Goal: Task Accomplishment & Management: Complete application form

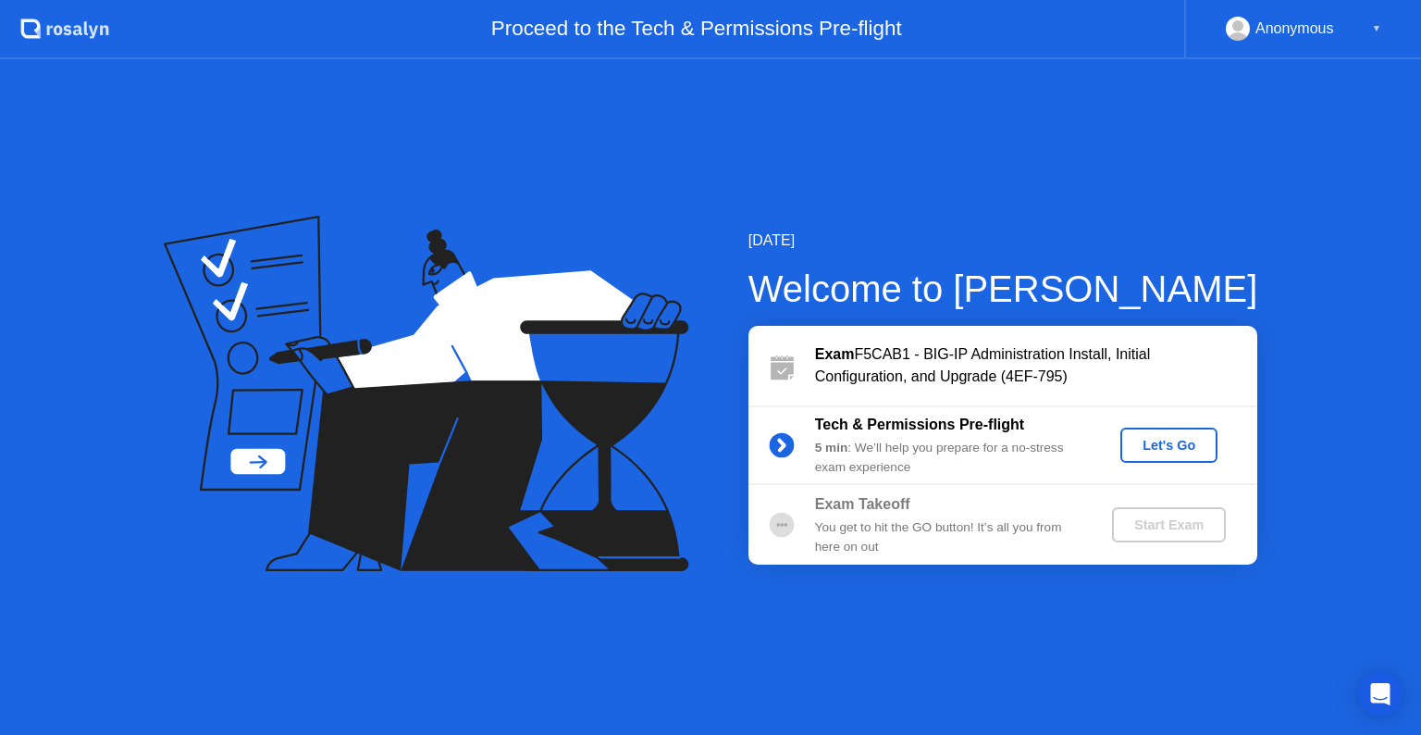
click at [1165, 444] on div "Let's Go" at bounding box center [1169, 445] width 82 height 15
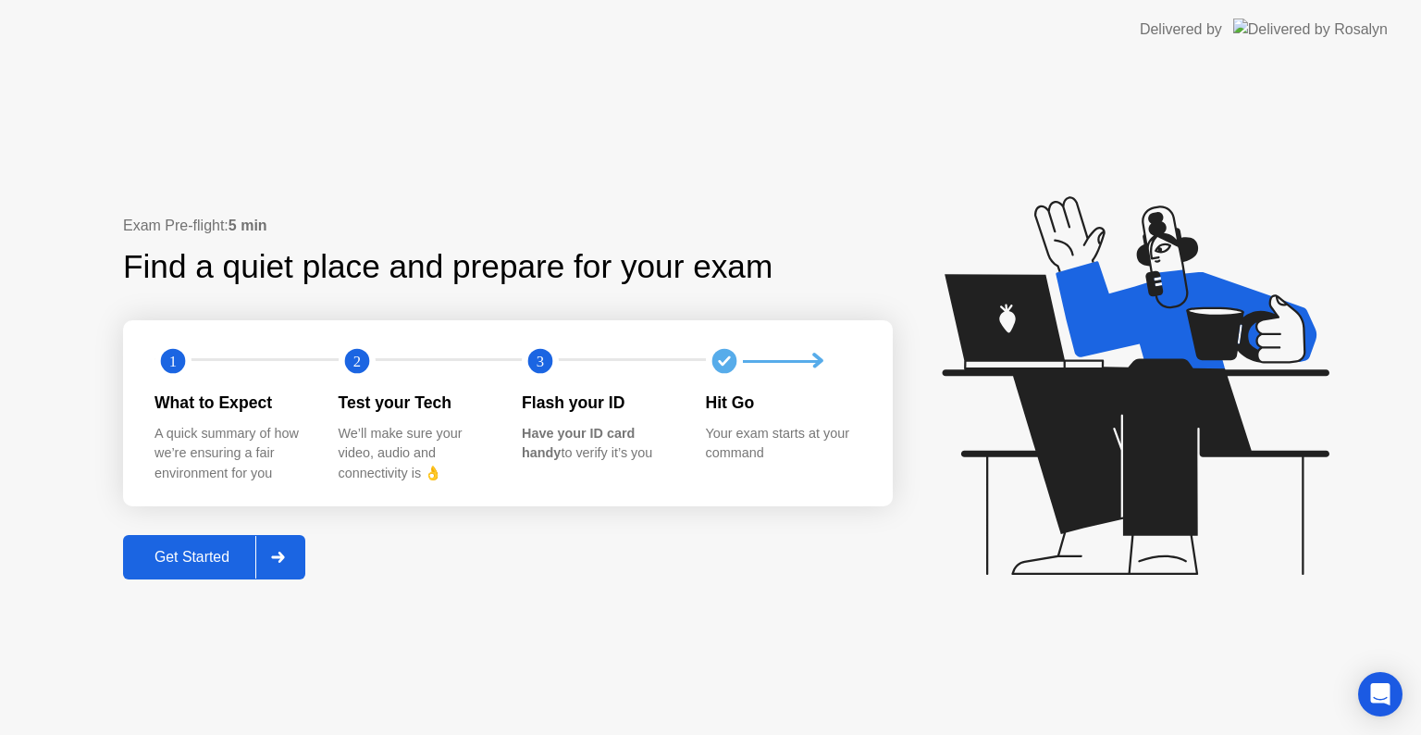
click at [209, 563] on div "Get Started" at bounding box center [192, 557] width 127 height 17
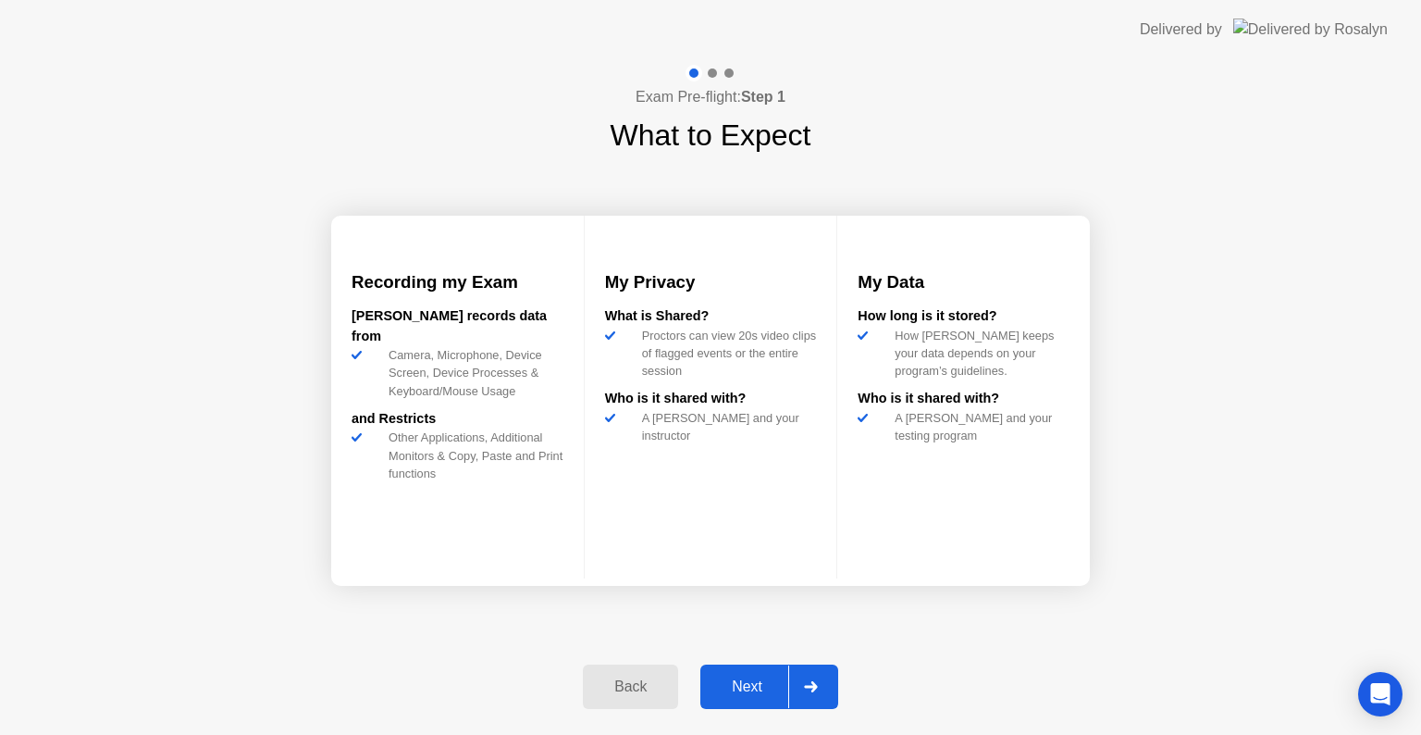
click at [747, 685] on div "Next" at bounding box center [747, 686] width 82 height 17
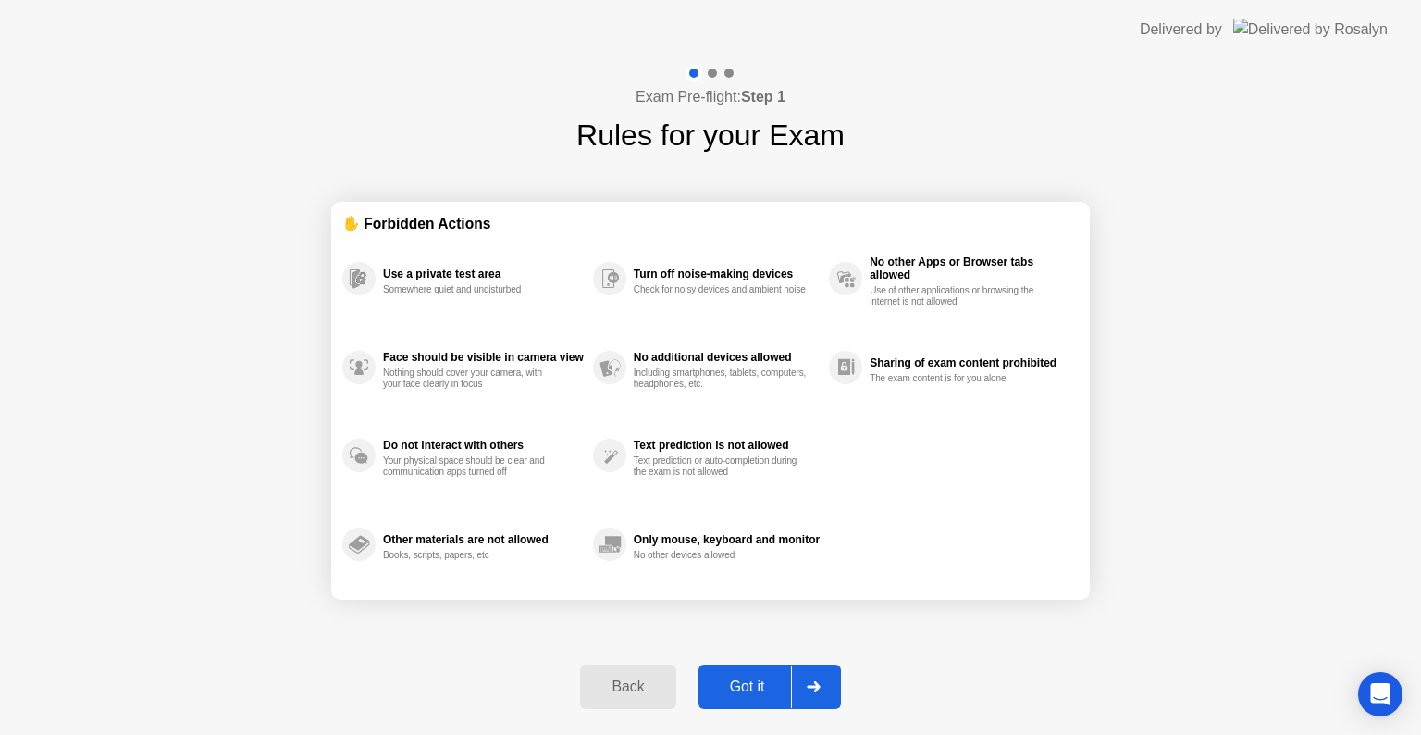
click at [762, 690] on div "Got it" at bounding box center [747, 686] width 87 height 17
select select "**********"
select select "*******"
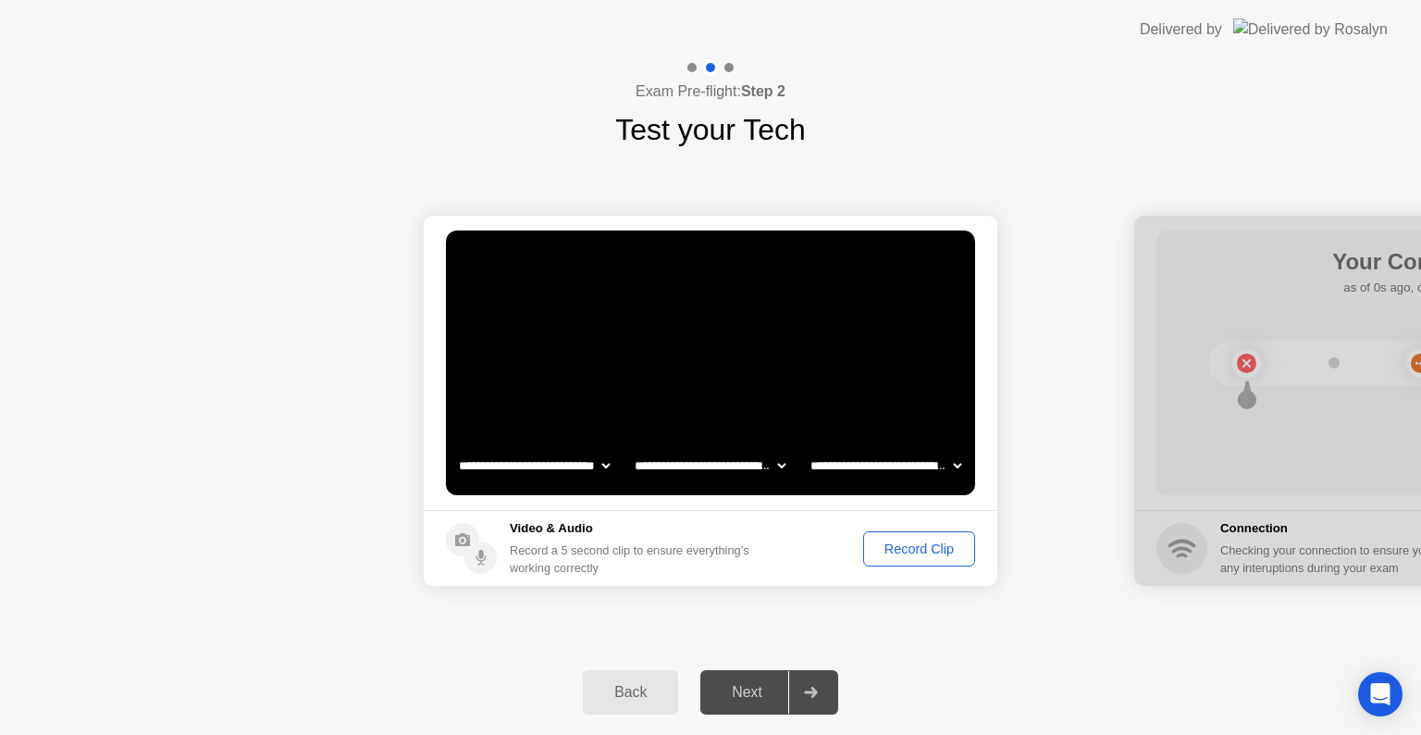
click at [935, 547] on div "Record Clip" at bounding box center [919, 548] width 99 height 15
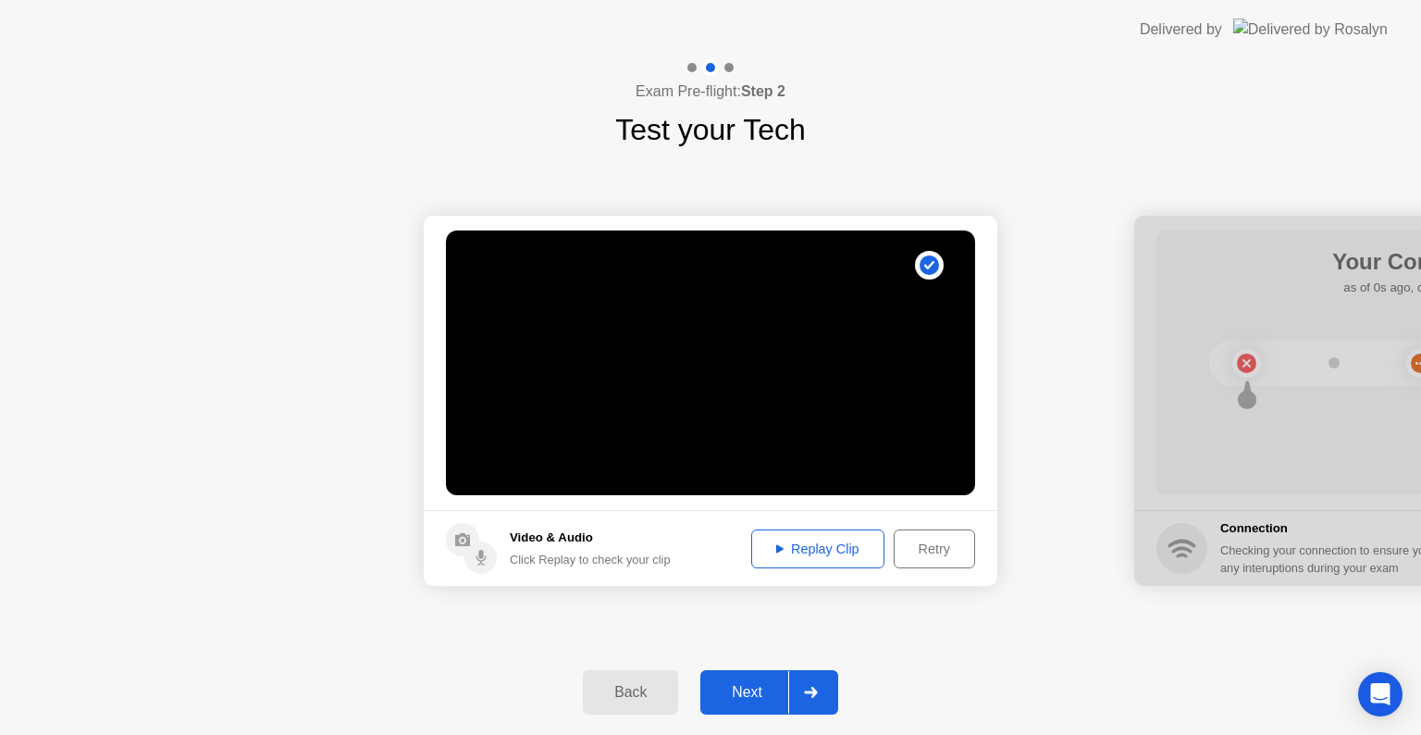
click at [768, 691] on div "Next" at bounding box center [747, 692] width 82 height 17
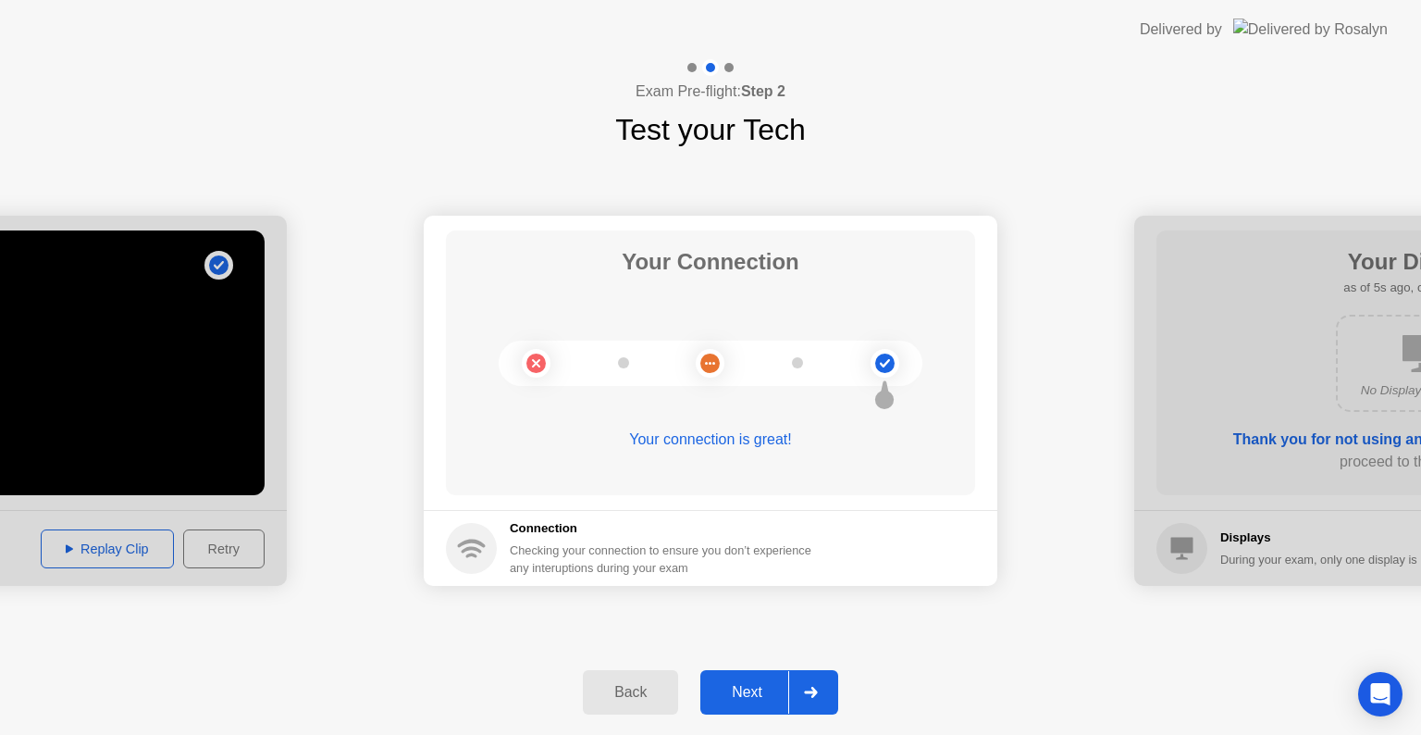
click at [771, 705] on button "Next" at bounding box center [769, 692] width 138 height 44
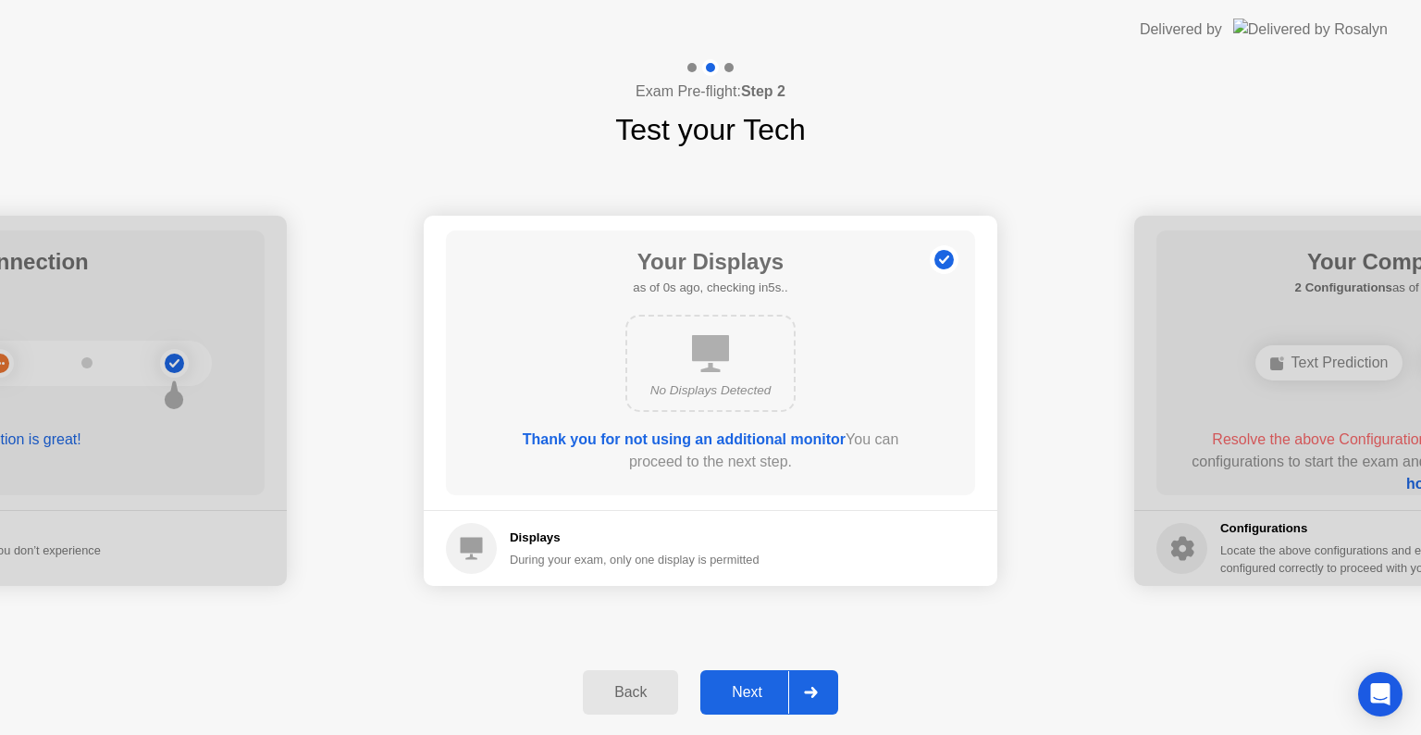
click at [762, 686] on div "Next" at bounding box center [747, 692] width 82 height 17
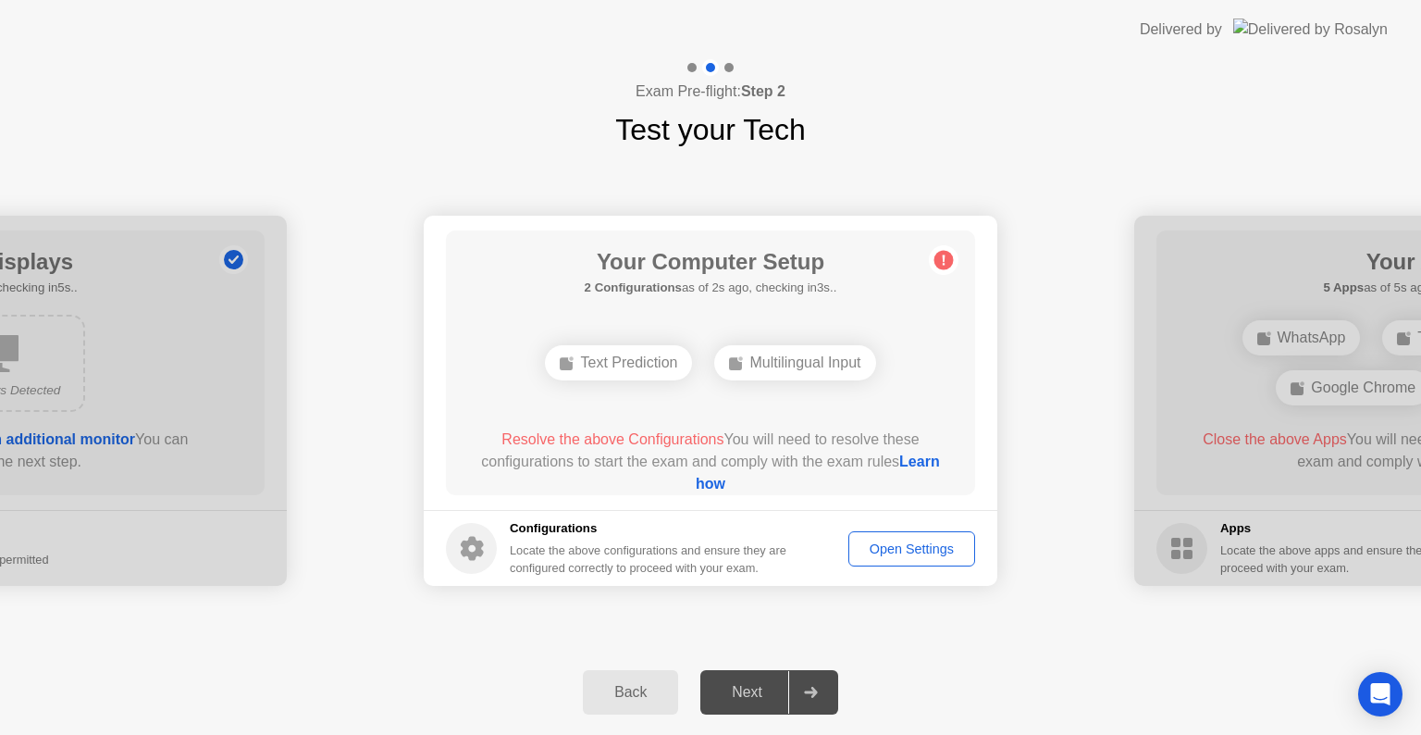
click at [922, 553] on div "Open Settings" at bounding box center [912, 548] width 114 height 15
click at [902, 559] on button "Open Settings" at bounding box center [911, 548] width 127 height 35
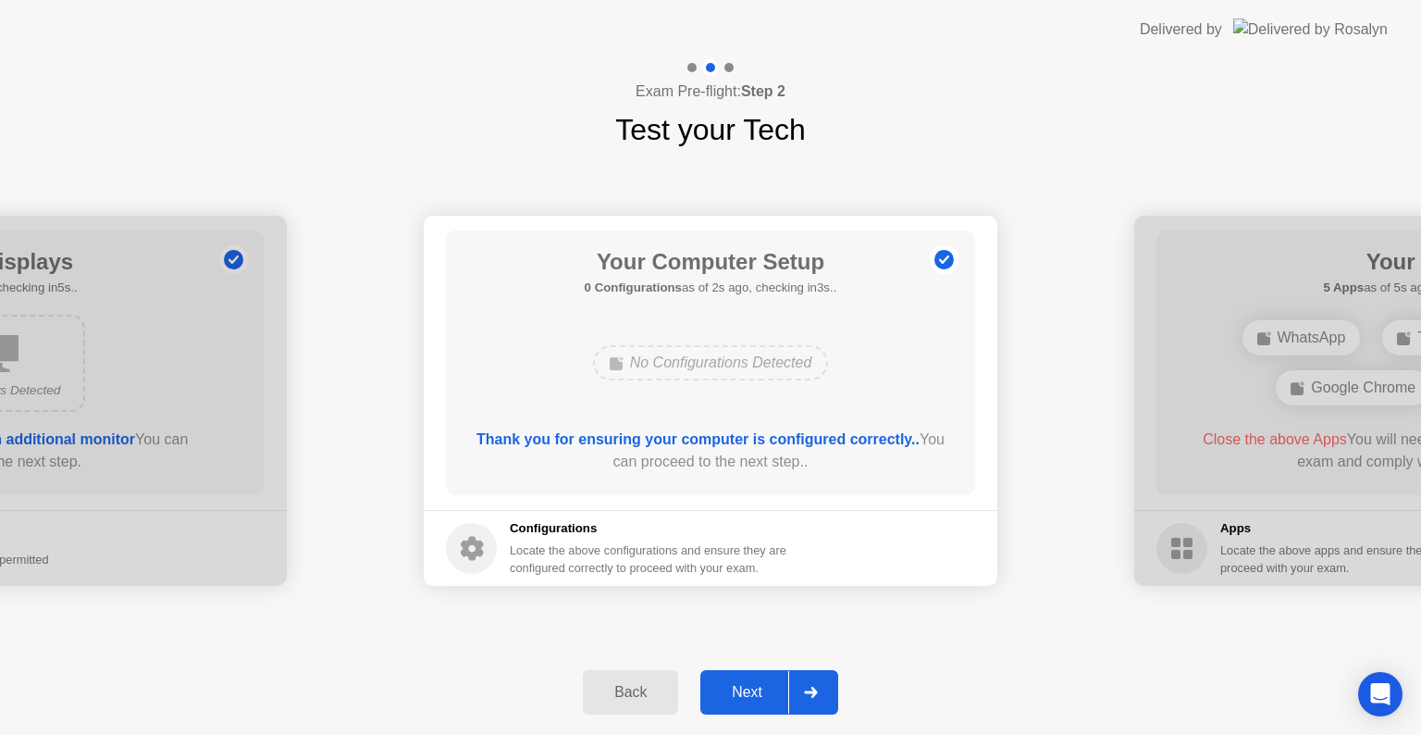
click at [762, 690] on div "Next" at bounding box center [747, 692] width 82 height 17
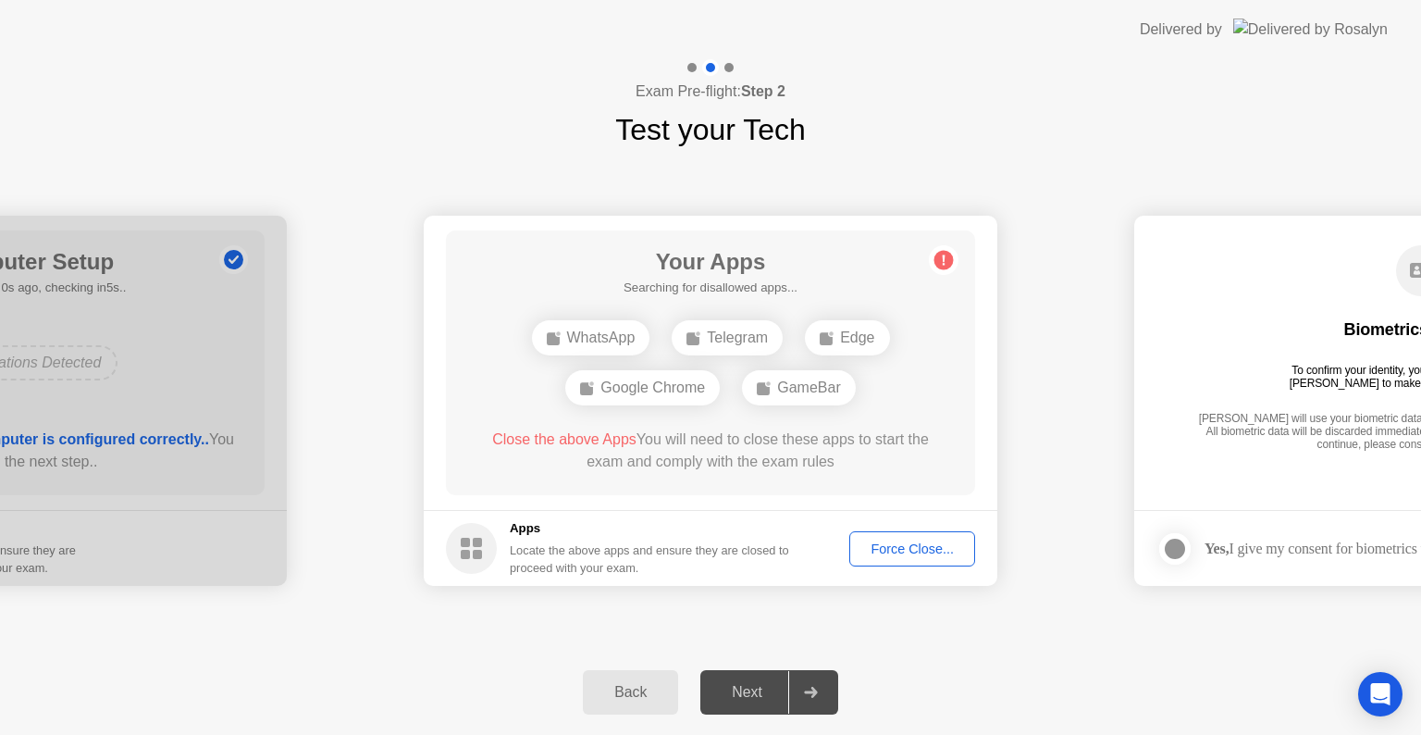
click at [921, 551] on div "Force Close..." at bounding box center [912, 548] width 113 height 15
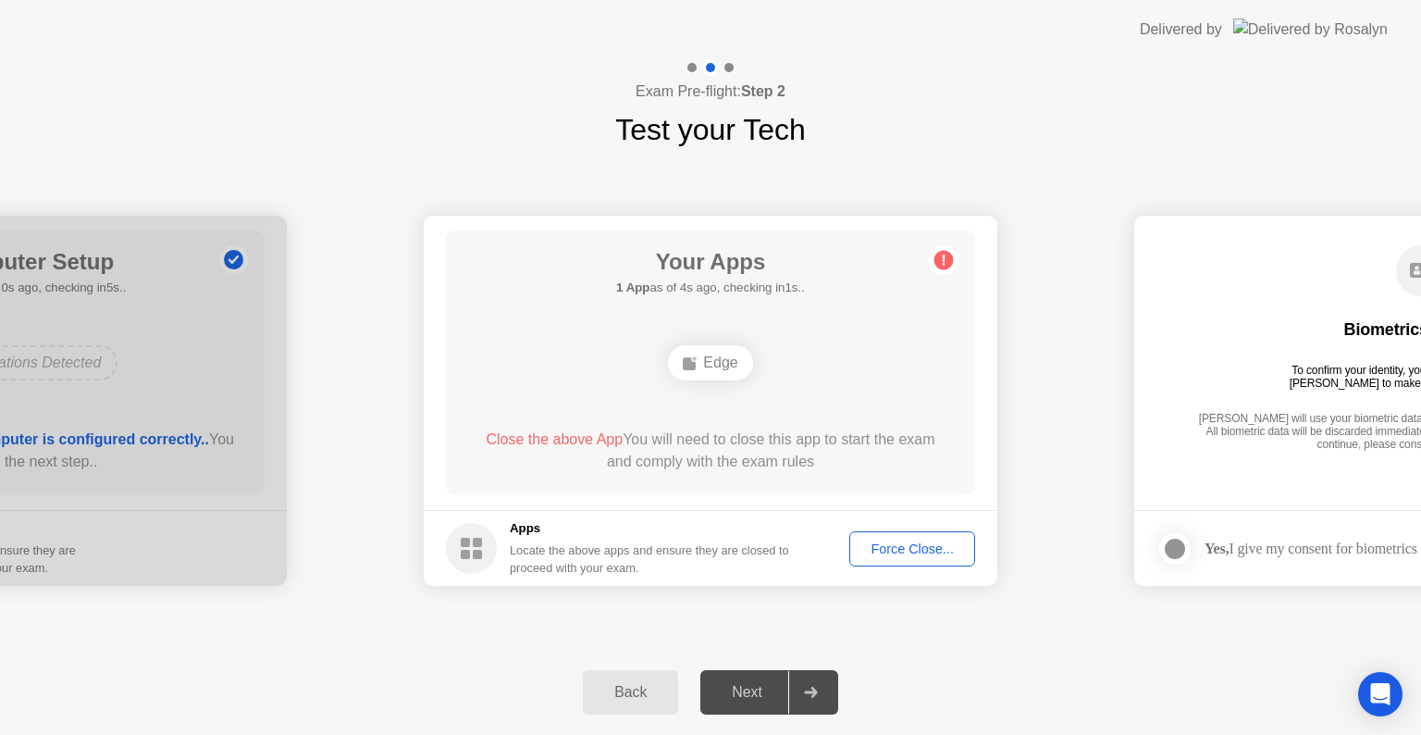
click at [927, 548] on div "Force Close..." at bounding box center [912, 548] width 113 height 15
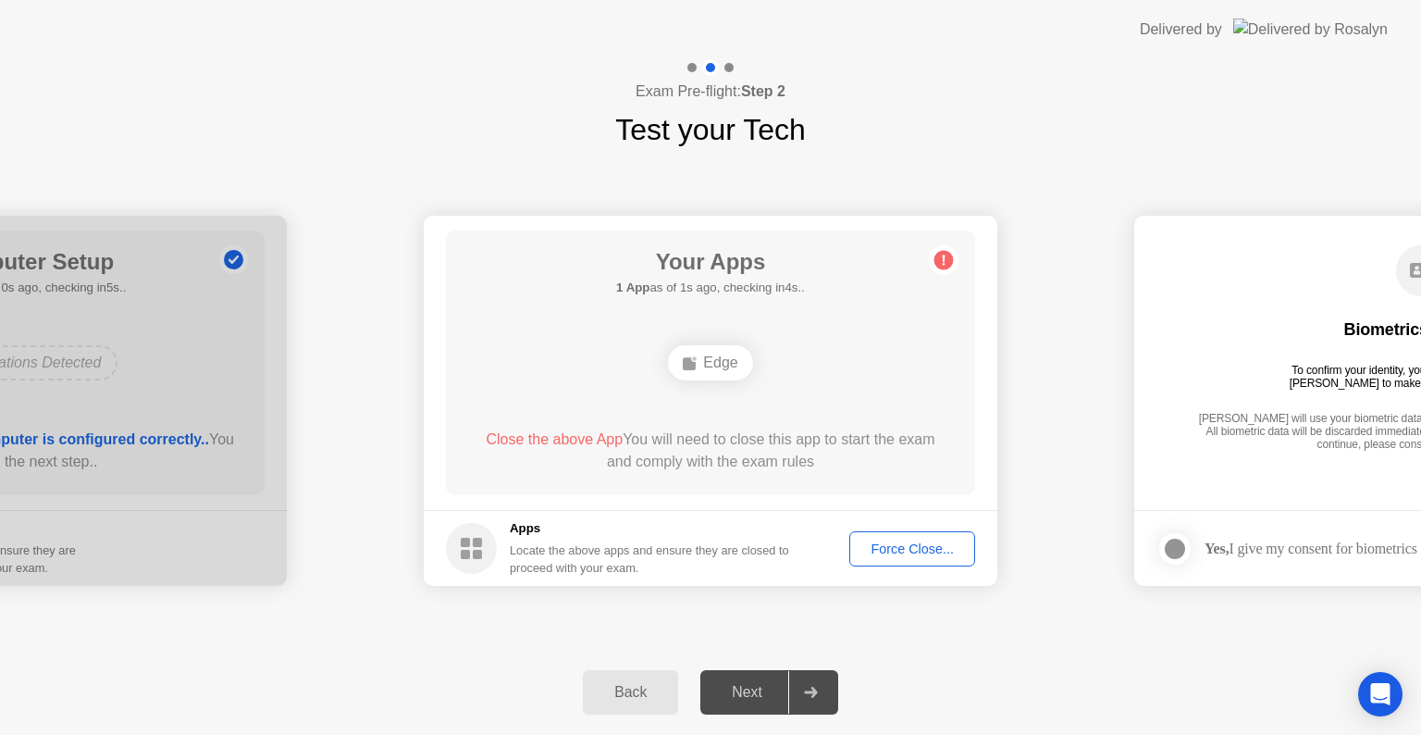
click at [910, 548] on div "Force Close..." at bounding box center [912, 548] width 113 height 15
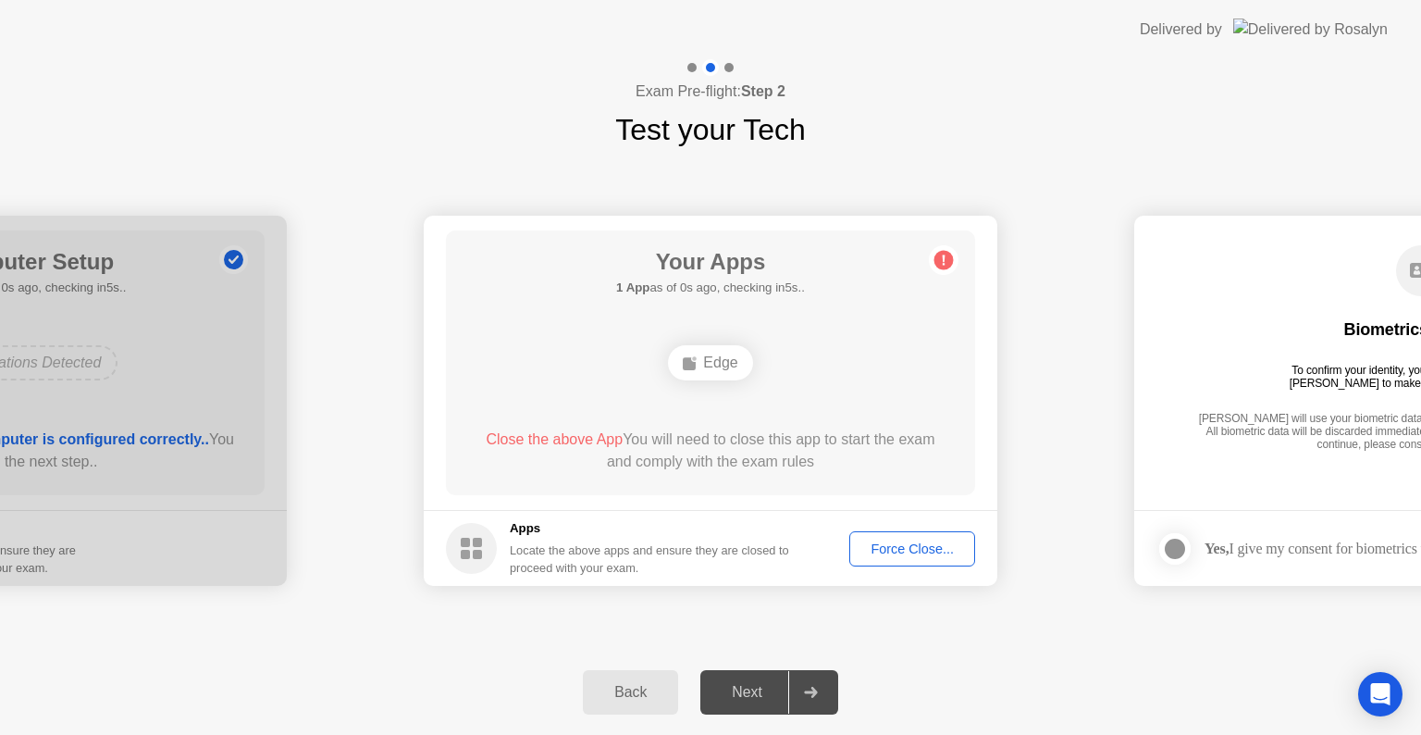
click at [909, 551] on div "Force Close..." at bounding box center [912, 548] width 113 height 15
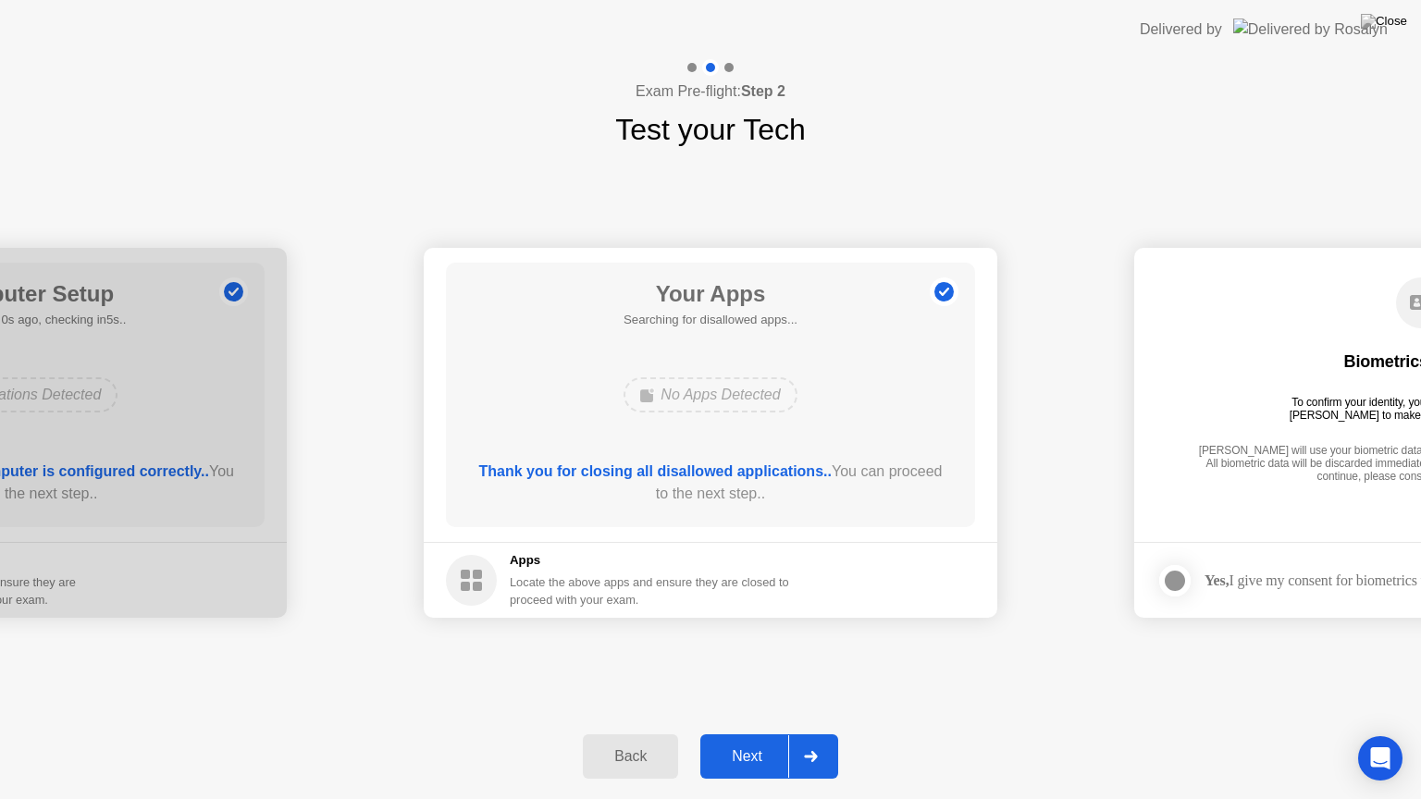
click at [768, 734] on div "Next" at bounding box center [747, 756] width 82 height 17
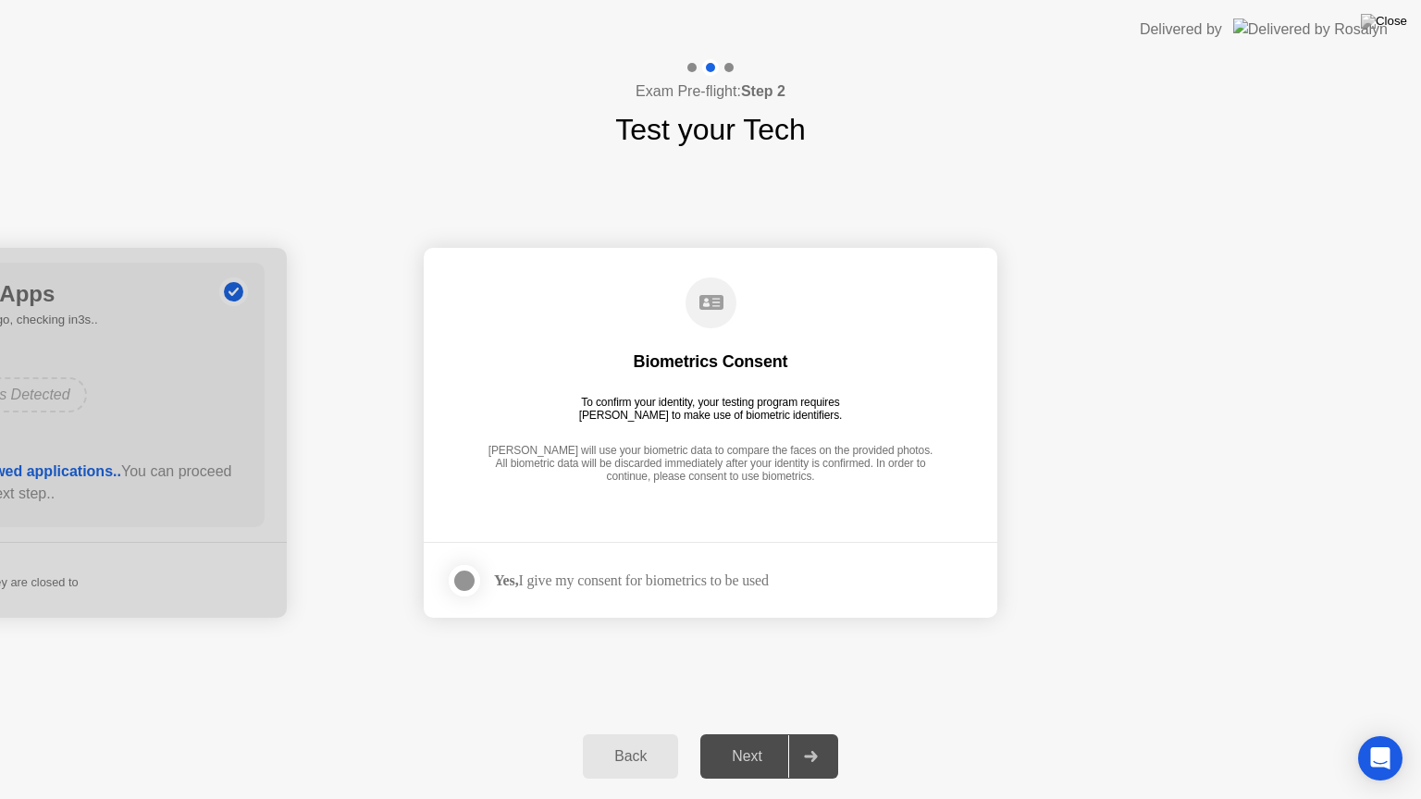
click at [463, 576] on div at bounding box center [464, 581] width 22 height 22
click at [759, 734] on div "Next" at bounding box center [747, 756] width 82 height 17
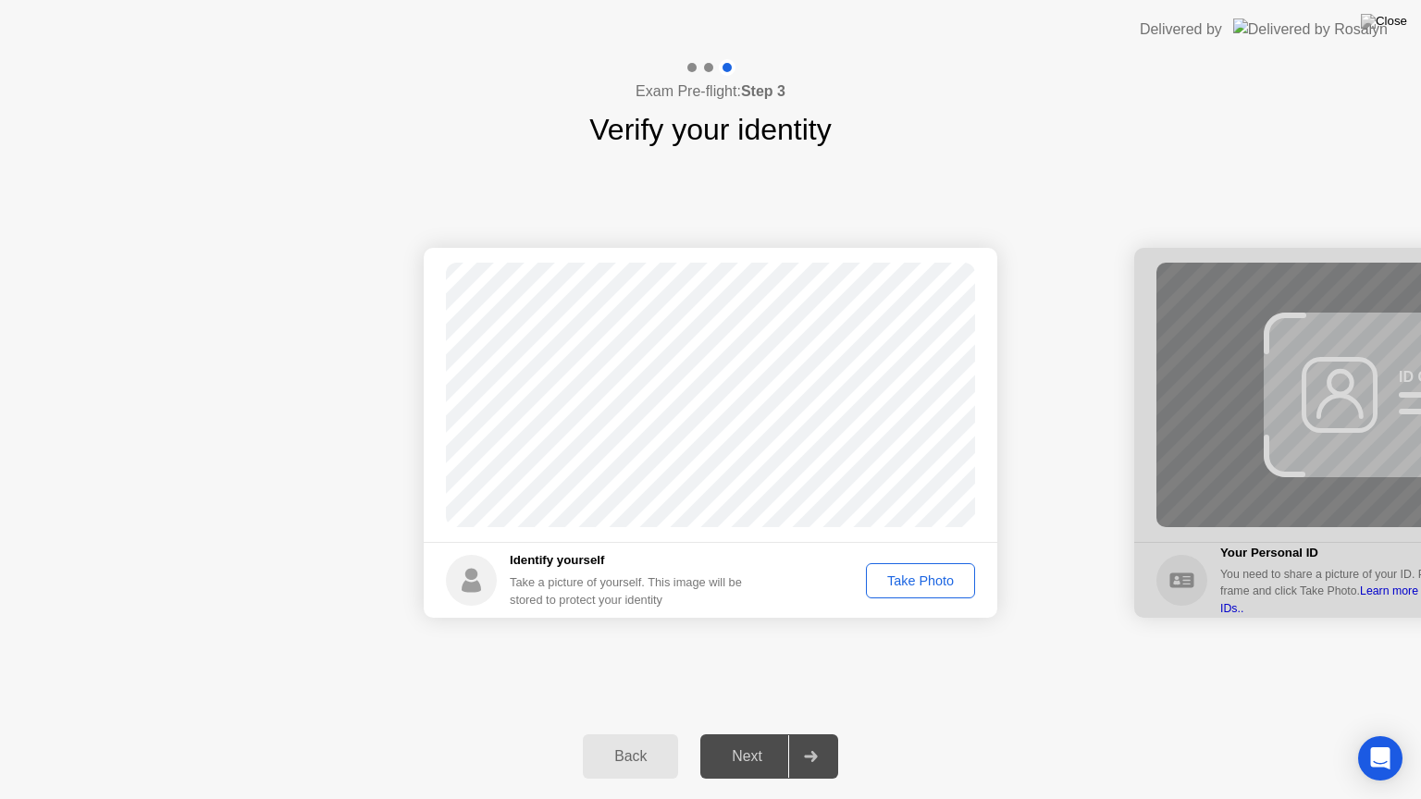
click at [913, 581] on div "Take Photo" at bounding box center [920, 581] width 96 height 15
click at [753, 734] on button "Next" at bounding box center [769, 757] width 138 height 44
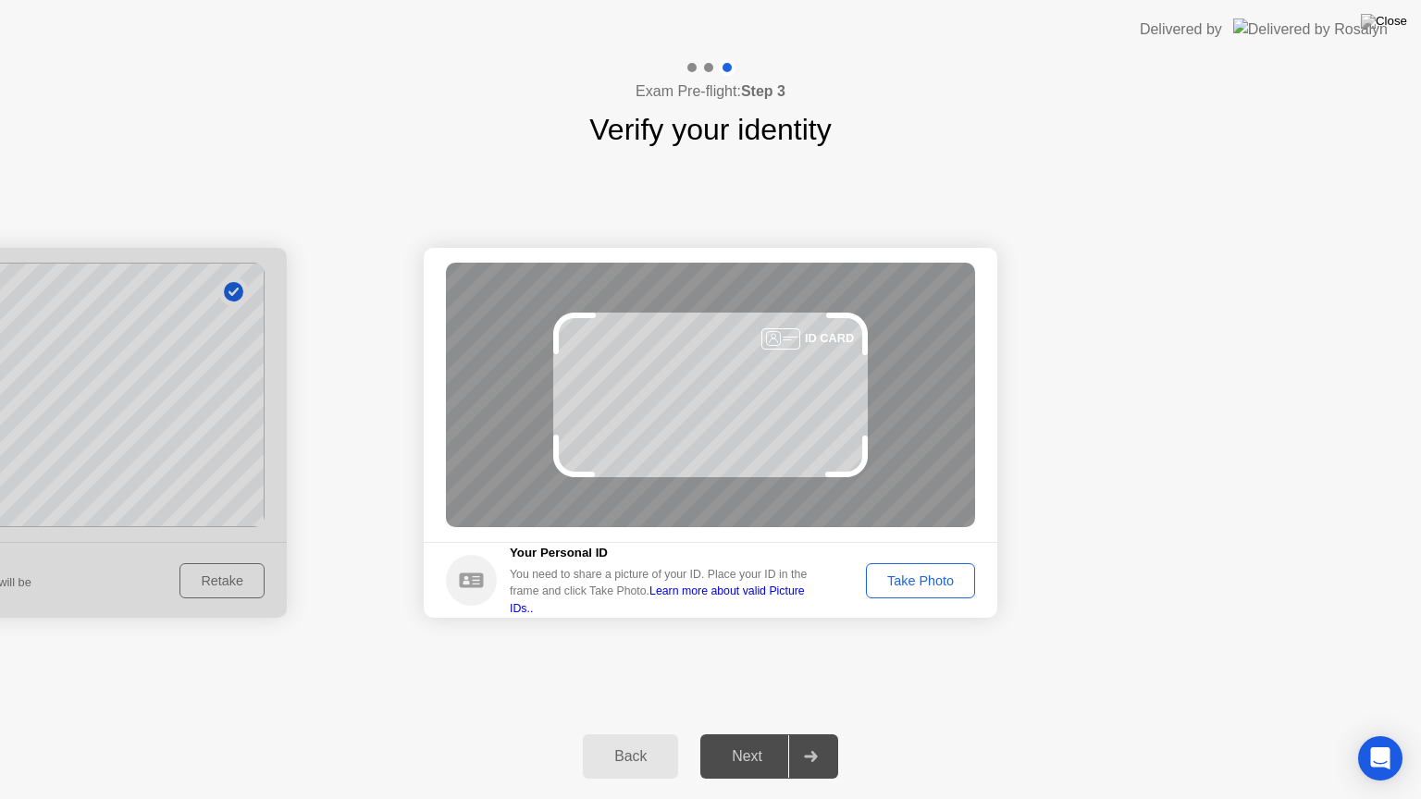
click at [932, 583] on div "Take Photo" at bounding box center [920, 581] width 96 height 15
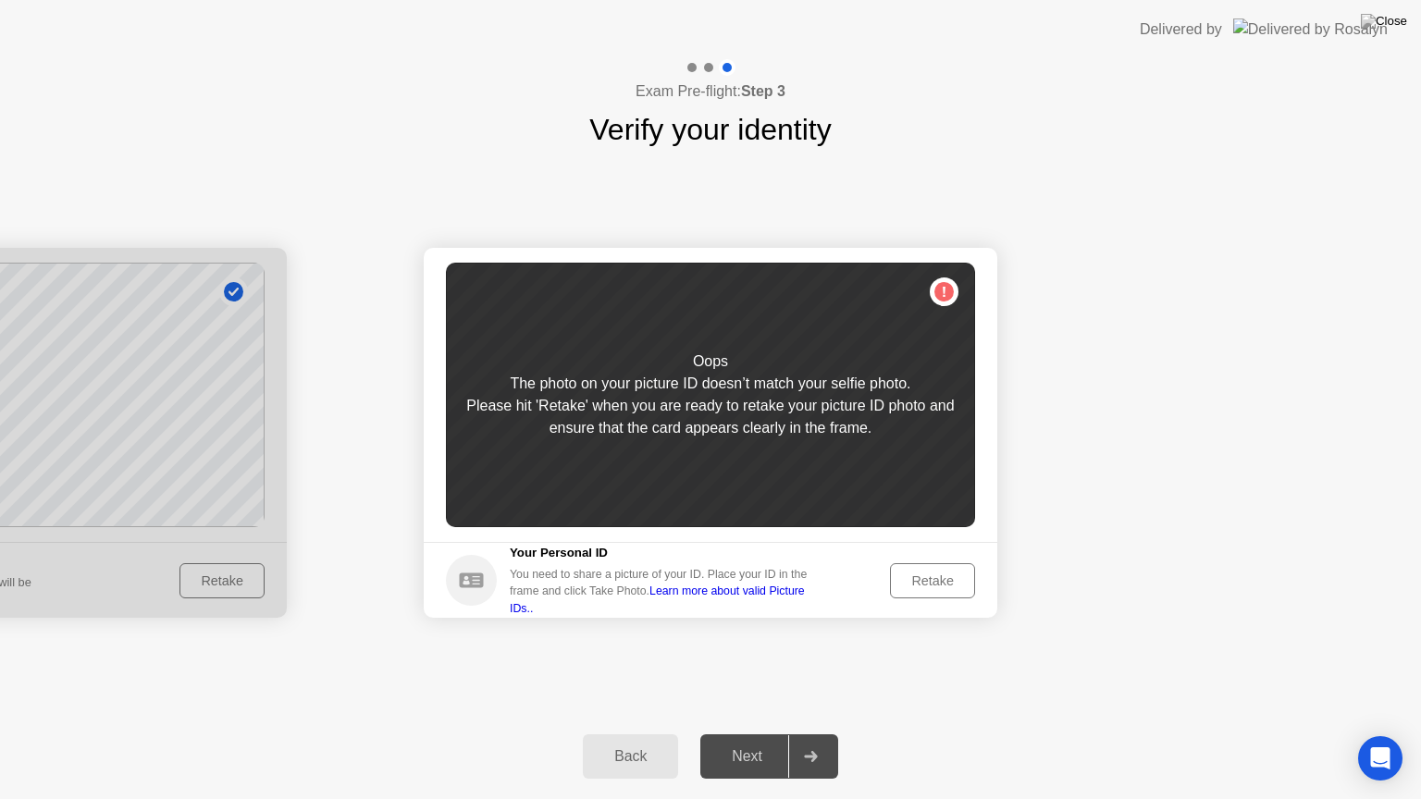
click at [920, 578] on div "Retake" at bounding box center [932, 581] width 72 height 15
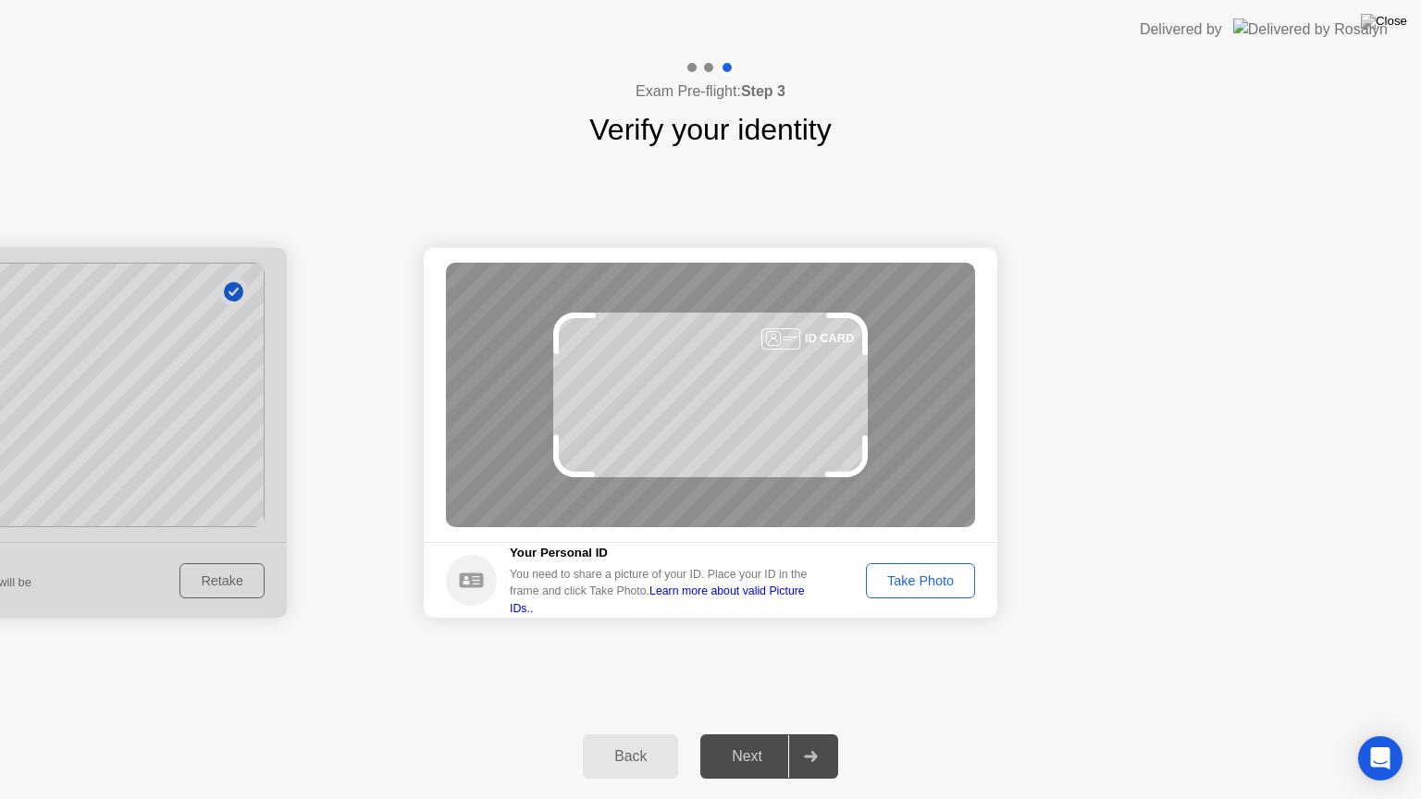
click at [920, 578] on div "Take Photo" at bounding box center [920, 581] width 96 height 15
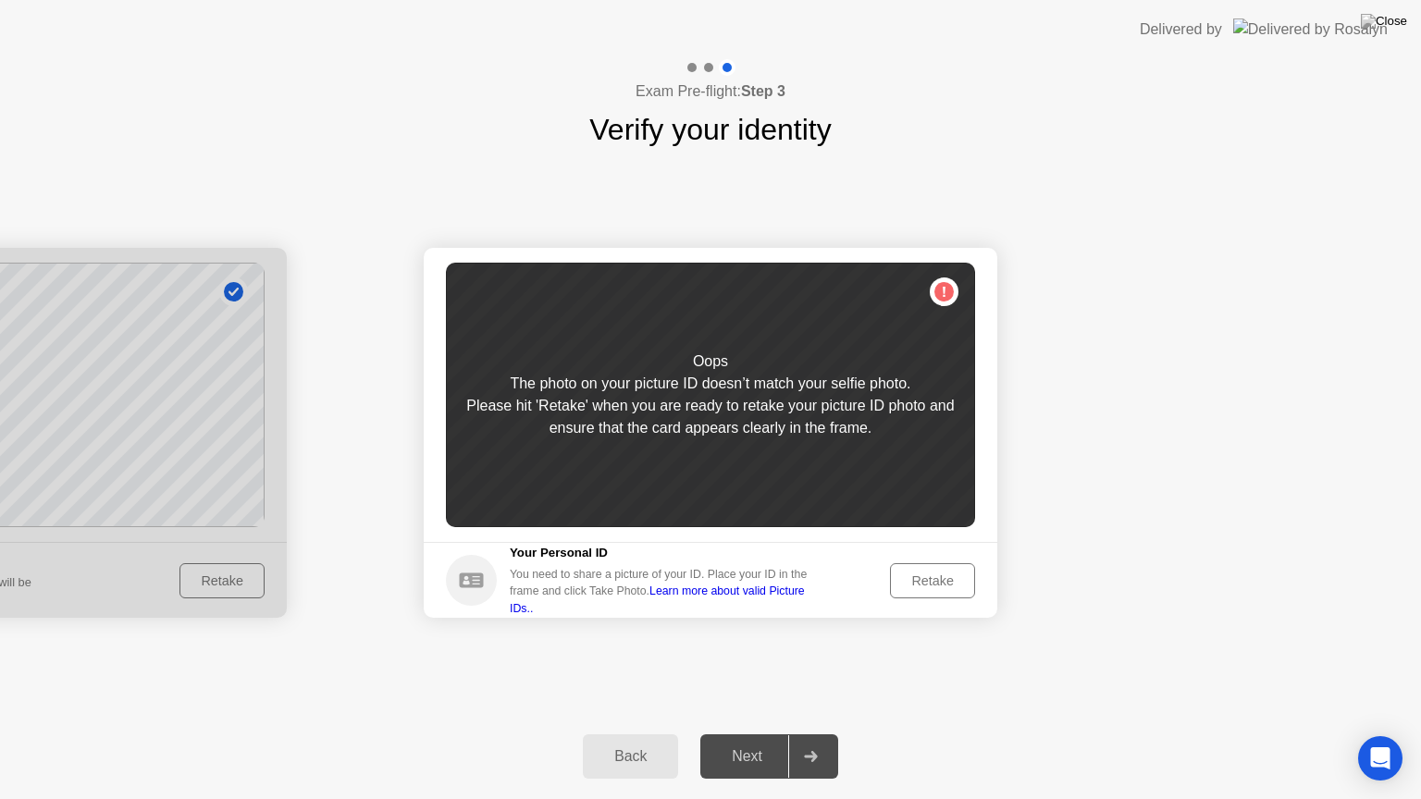
click at [638, 734] on div "Back" at bounding box center [630, 756] width 84 height 17
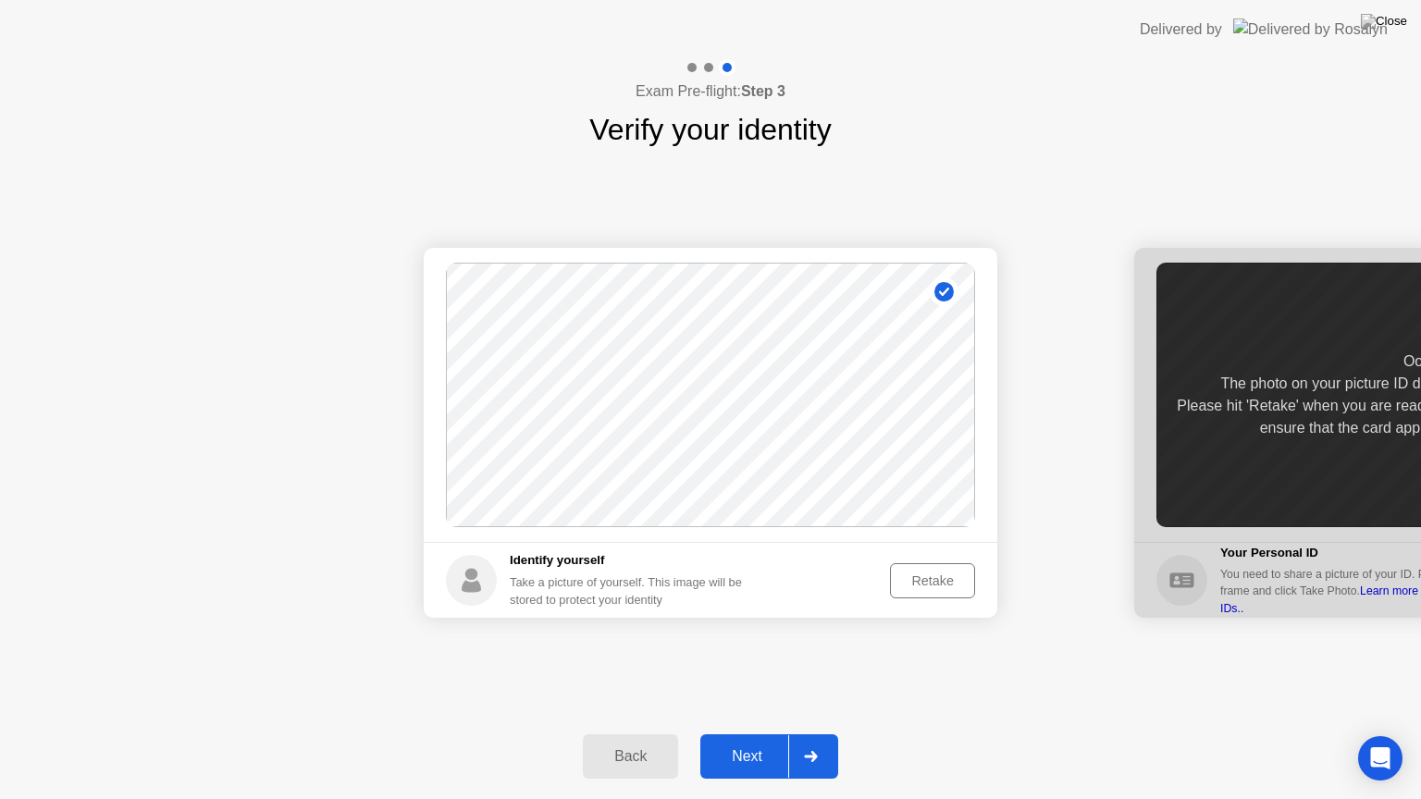
click at [927, 581] on div "Retake" at bounding box center [932, 581] width 72 height 15
click at [940, 585] on div "Take Photo" at bounding box center [920, 581] width 96 height 15
click at [755, 734] on div "Next" at bounding box center [747, 756] width 82 height 17
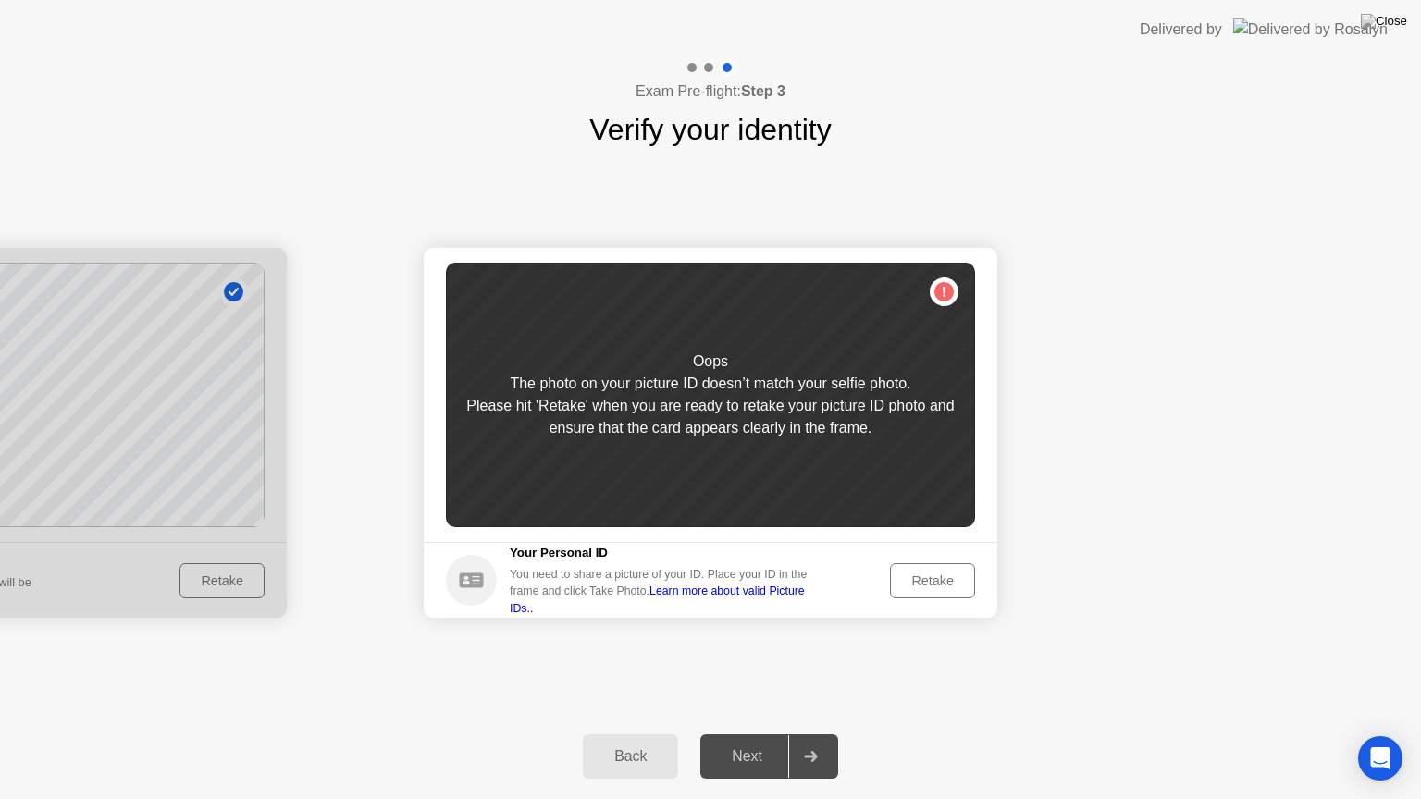
click at [930, 577] on div "Retake" at bounding box center [932, 581] width 72 height 15
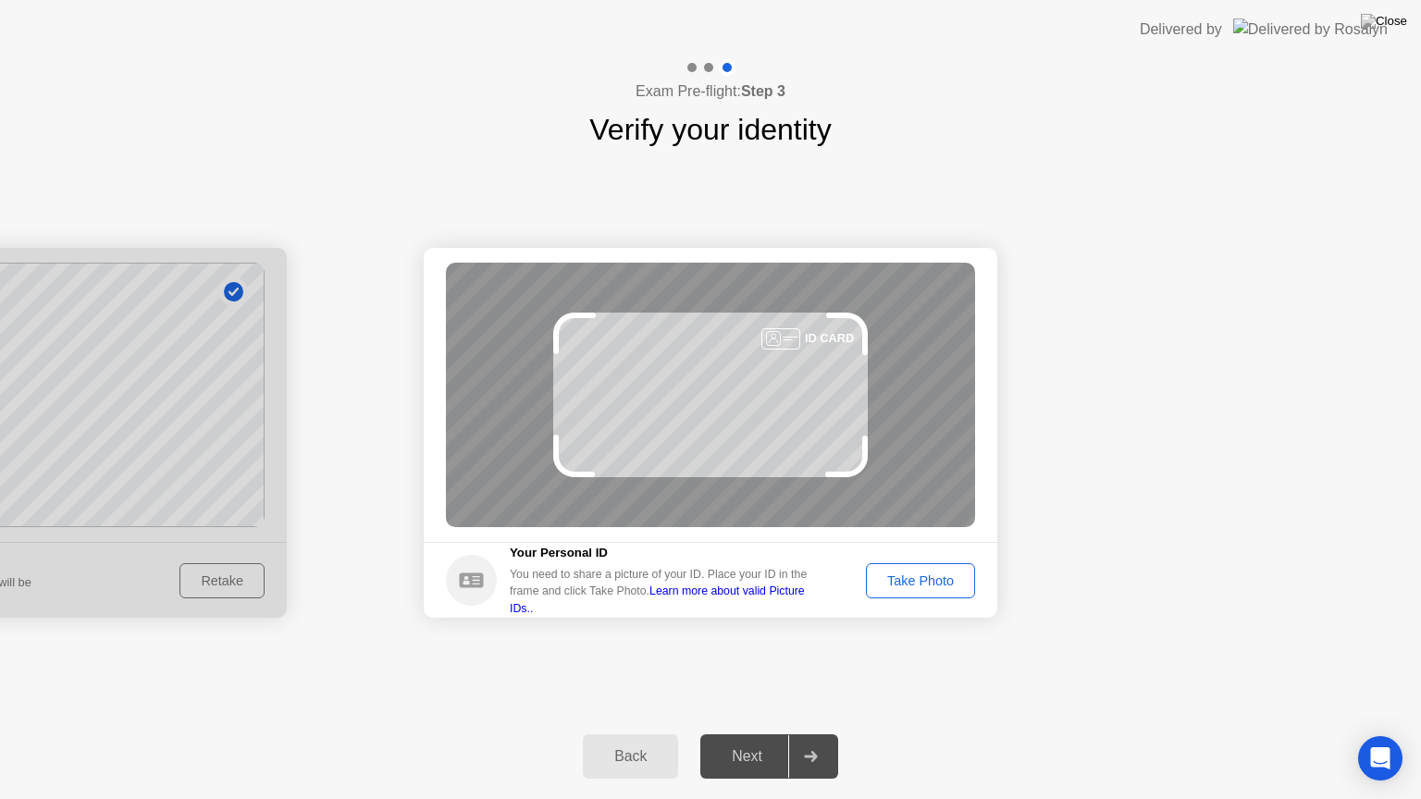
click at [930, 577] on div "Take Photo" at bounding box center [920, 581] width 96 height 15
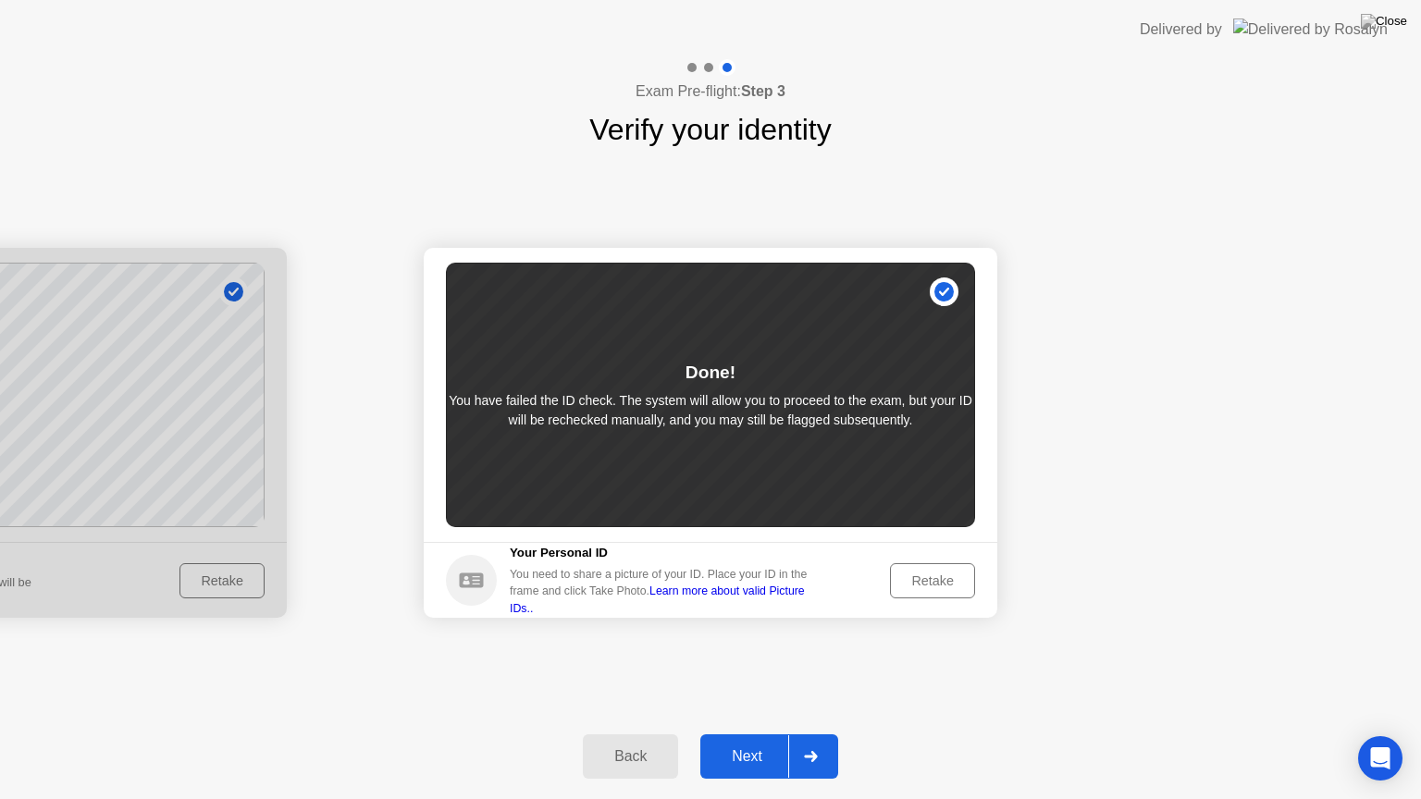
click at [759, 734] on div "Next" at bounding box center [747, 756] width 82 height 17
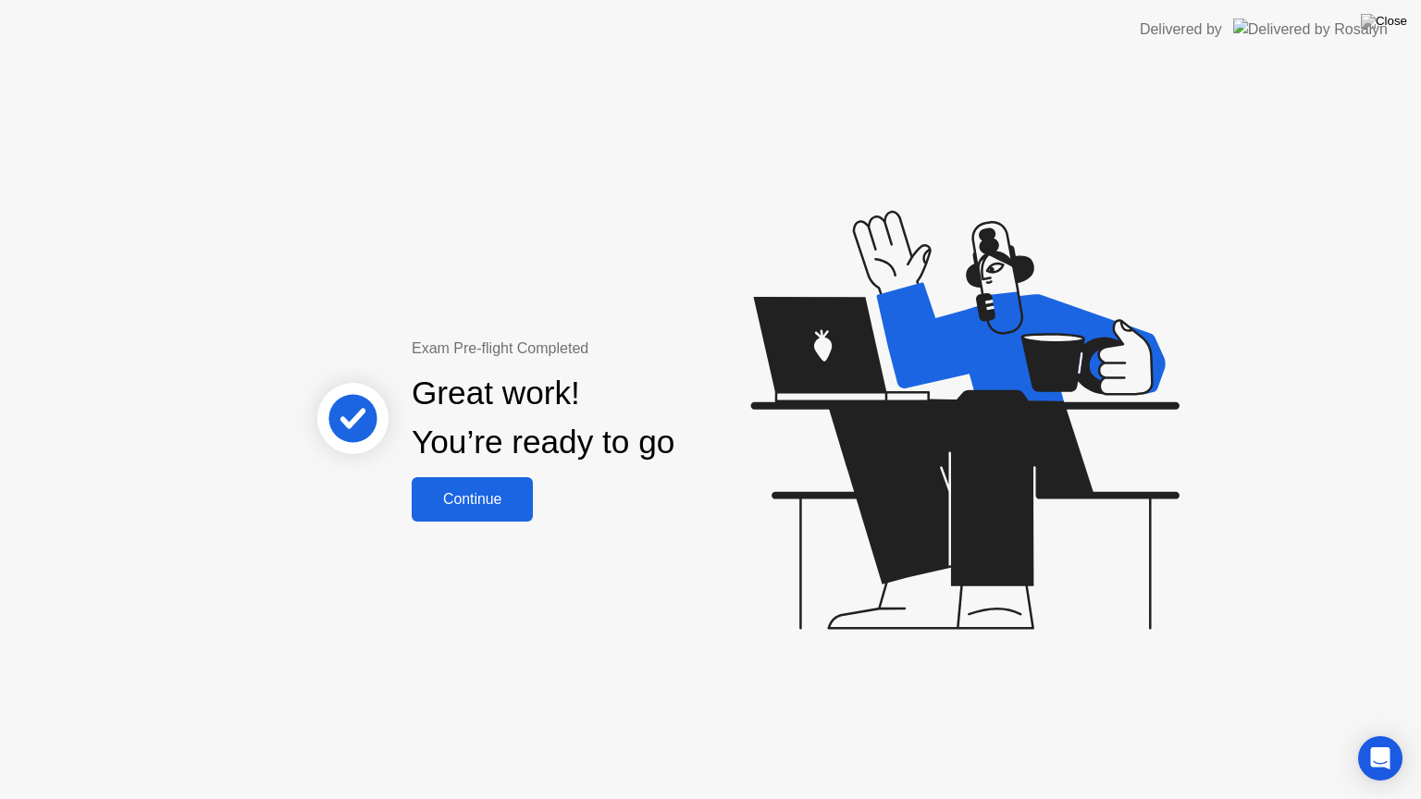
click at [504, 500] on div "Continue" at bounding box center [472, 499] width 110 height 17
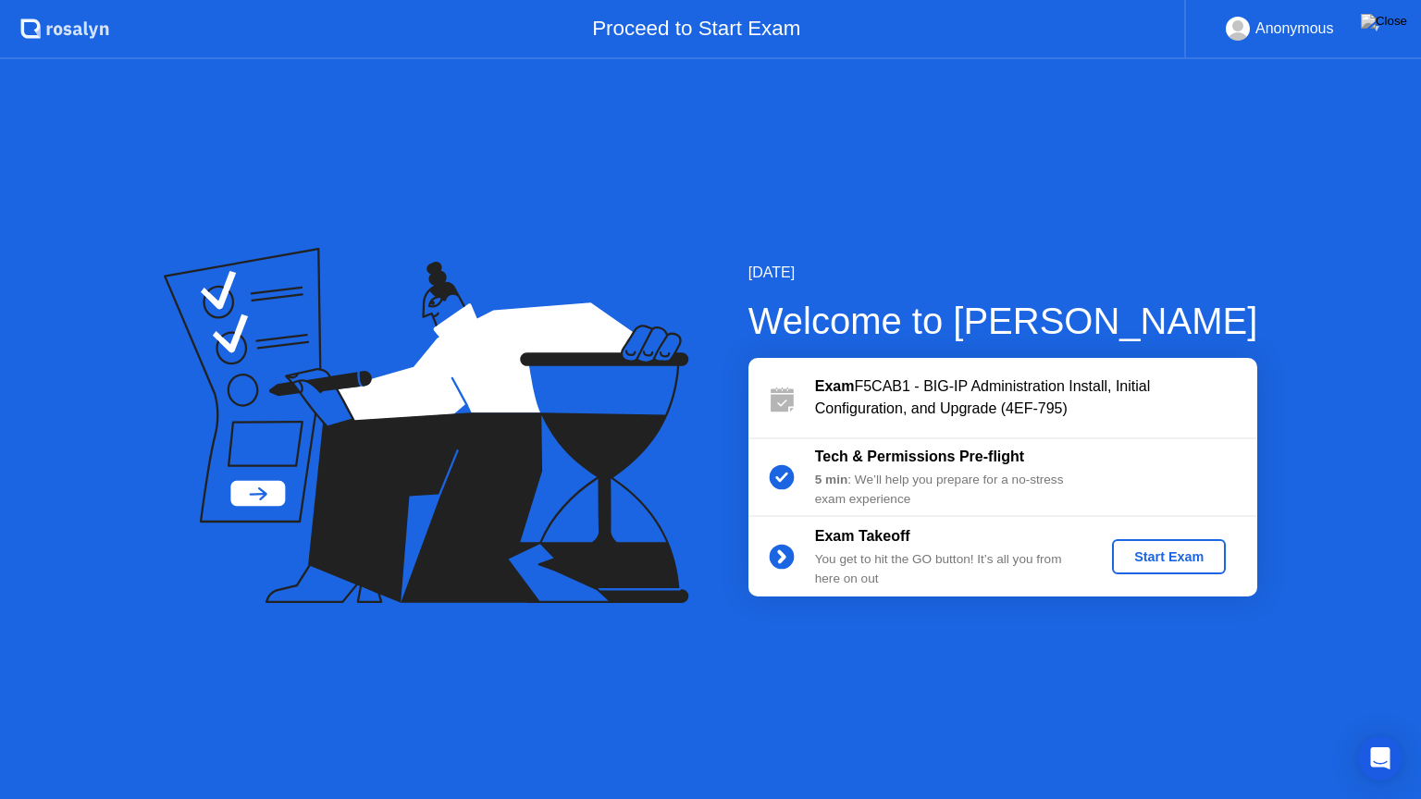
click at [1169, 563] on div "Start Exam" at bounding box center [1168, 557] width 99 height 15
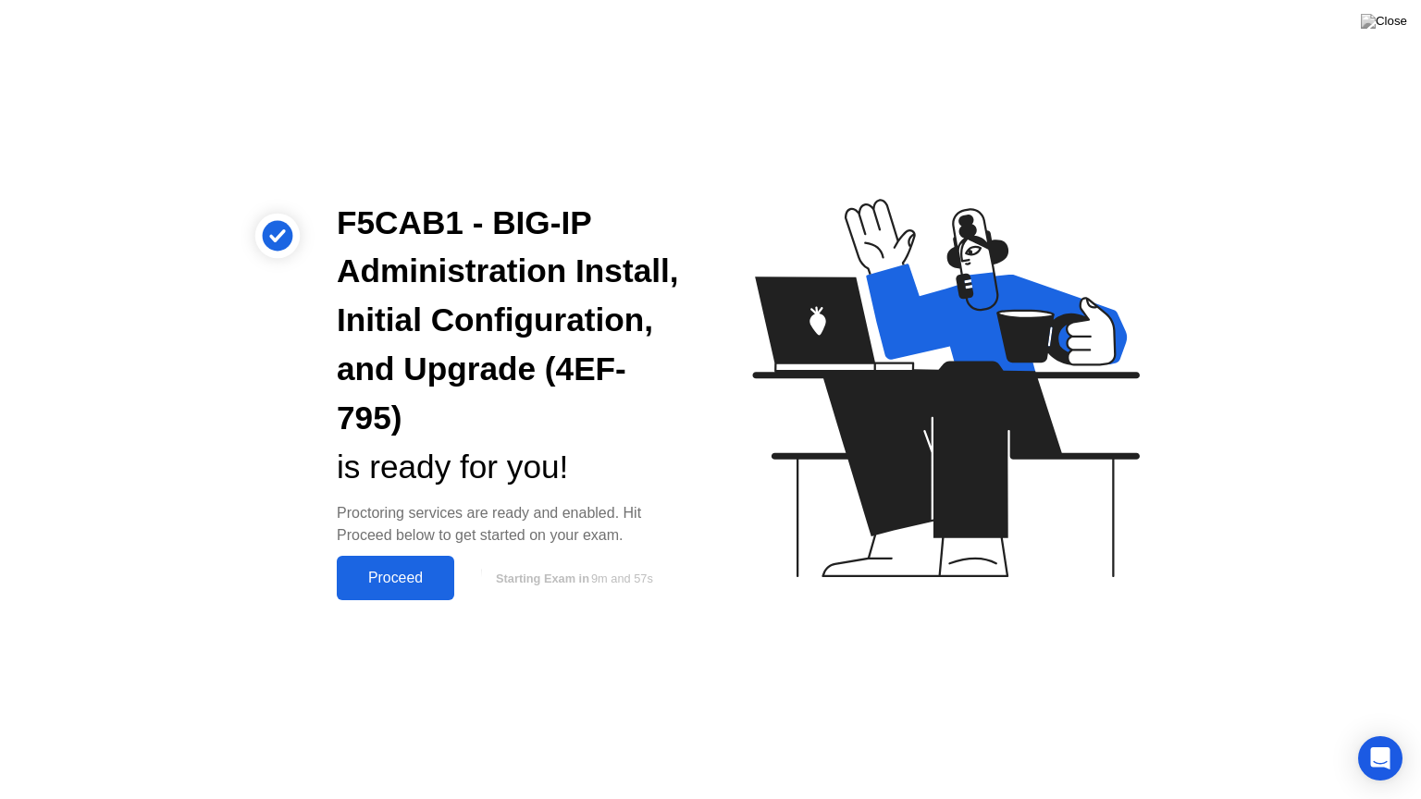
click at [402, 582] on div "Proceed" at bounding box center [395, 578] width 106 height 17
